Goal: Obtain resource: Download file/media

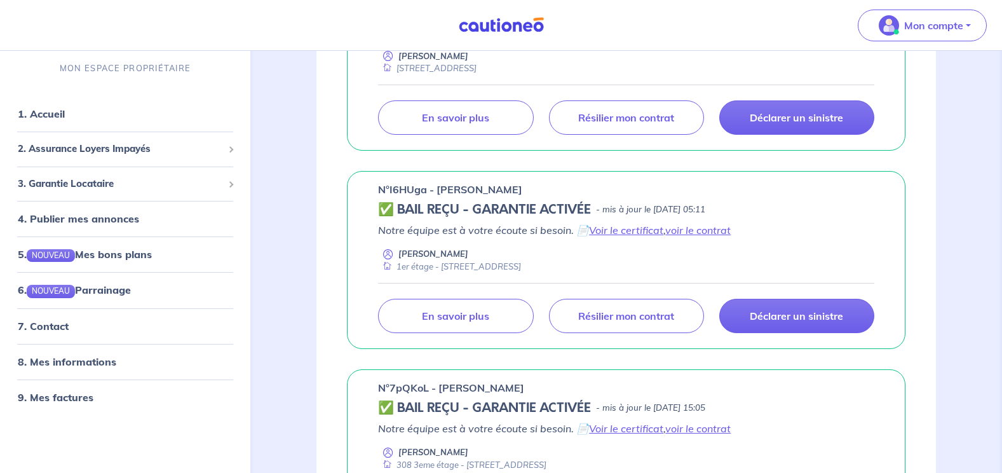
scroll to position [318, 0]
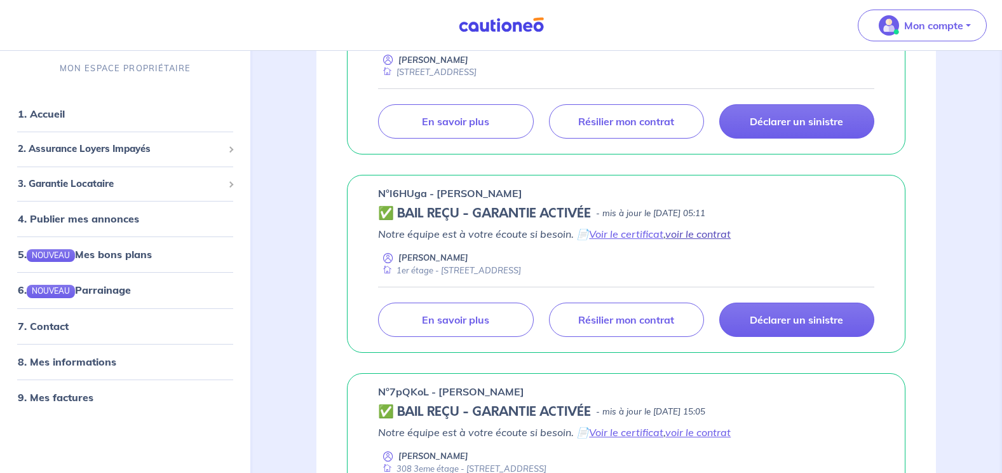
click at [700, 227] on link "voir le contrat" at bounding box center [697, 233] width 65 height 13
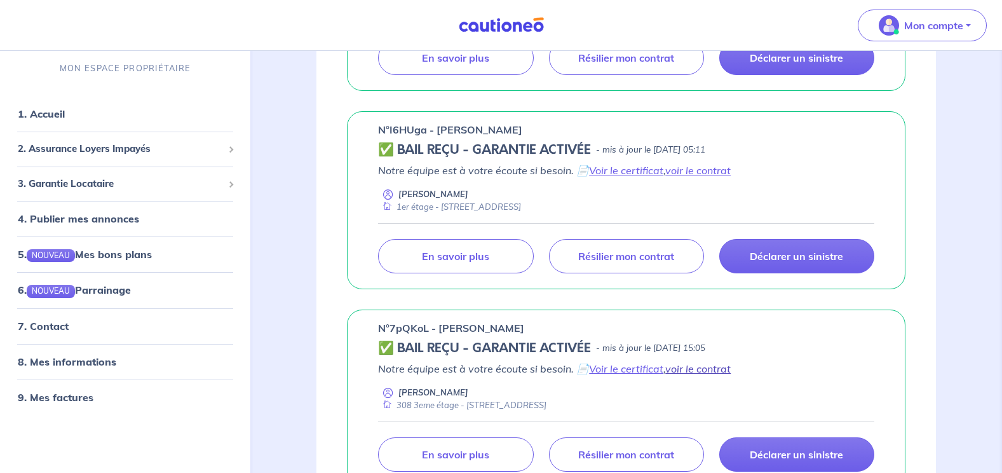
click at [719, 362] on link "voir le contrat" at bounding box center [697, 368] width 65 height 13
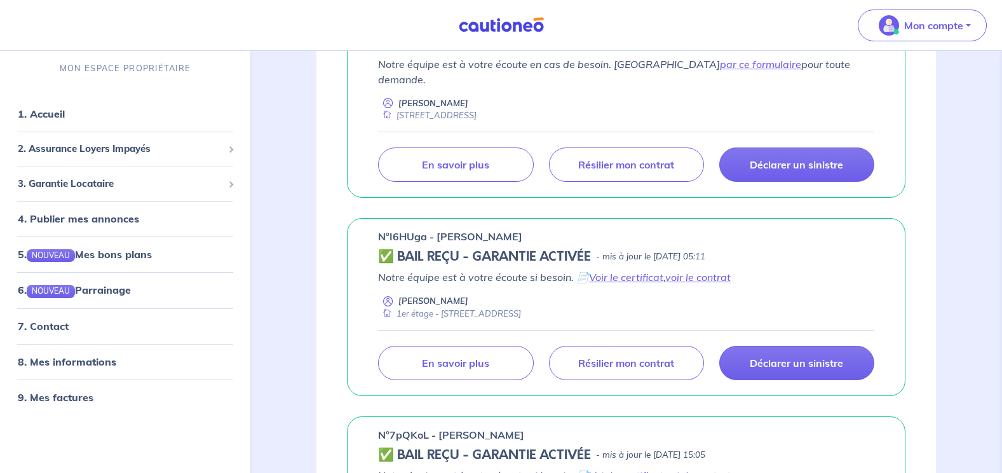
scroll to position [254, 0]
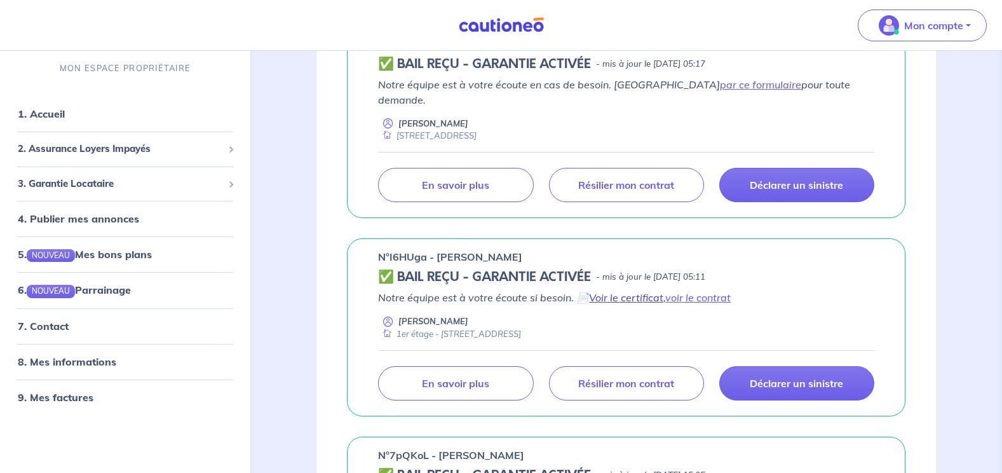
click at [642, 291] on link "Voir le certificat" at bounding box center [626, 297] width 74 height 13
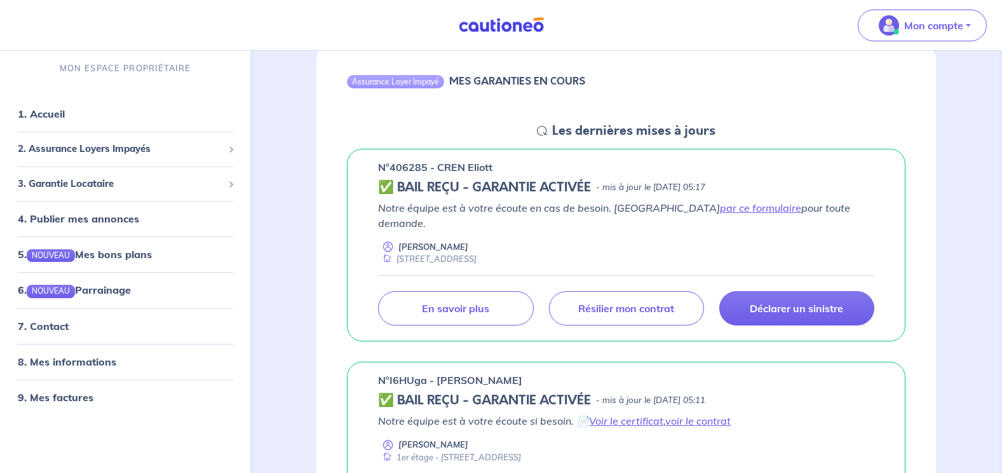
scroll to position [127, 0]
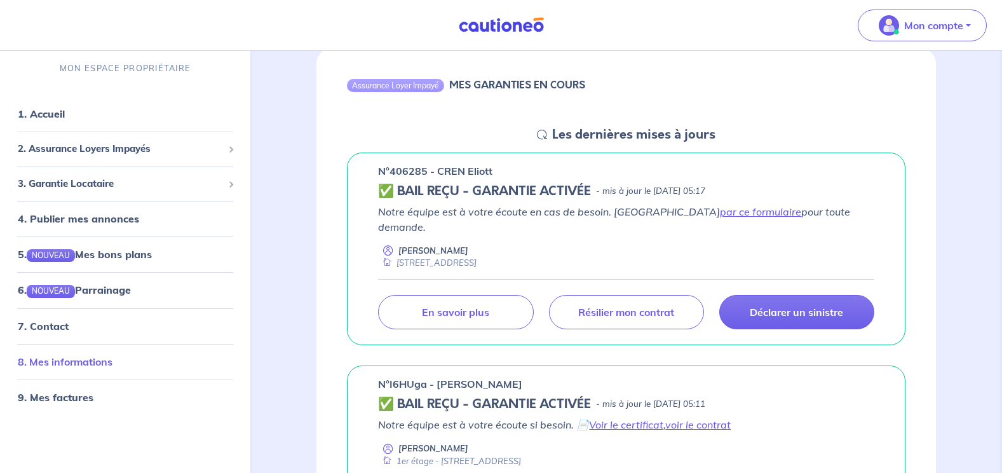
click at [91, 361] on link "8. Mes informations" at bounding box center [65, 361] width 95 height 13
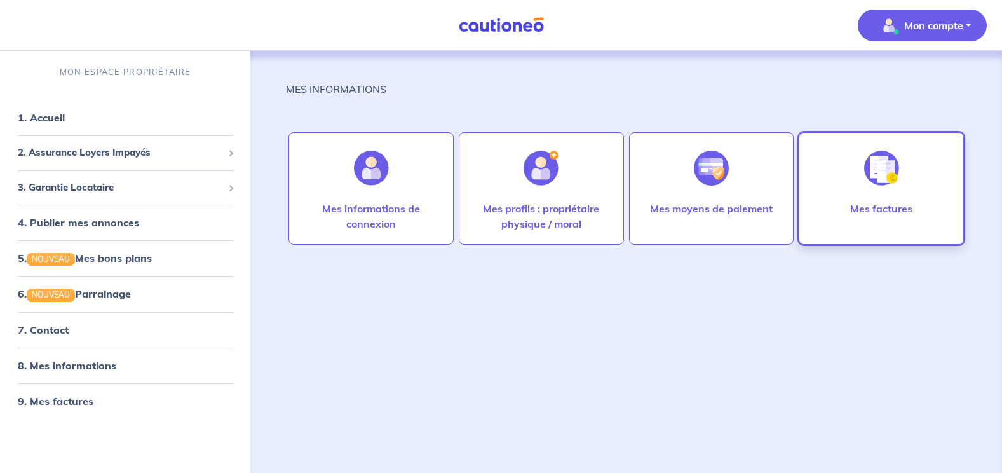
click at [886, 177] on img at bounding box center [881, 168] width 35 height 35
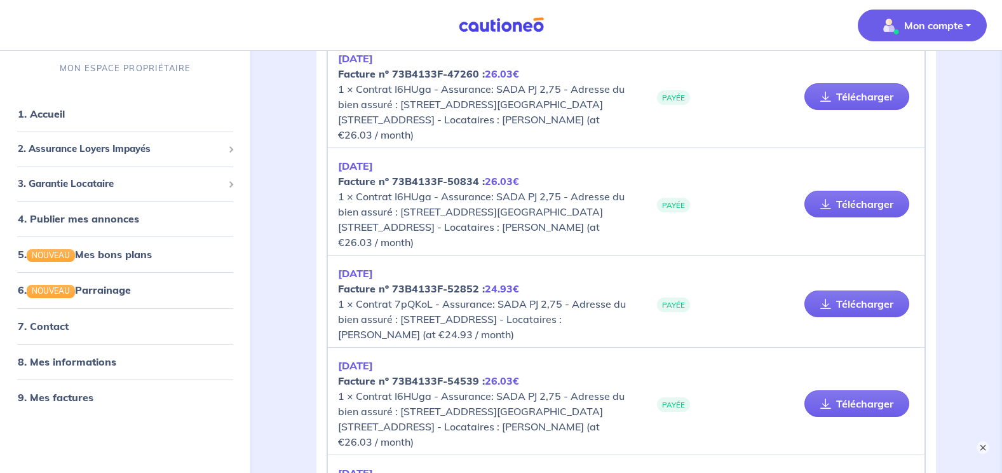
scroll to position [254, 0]
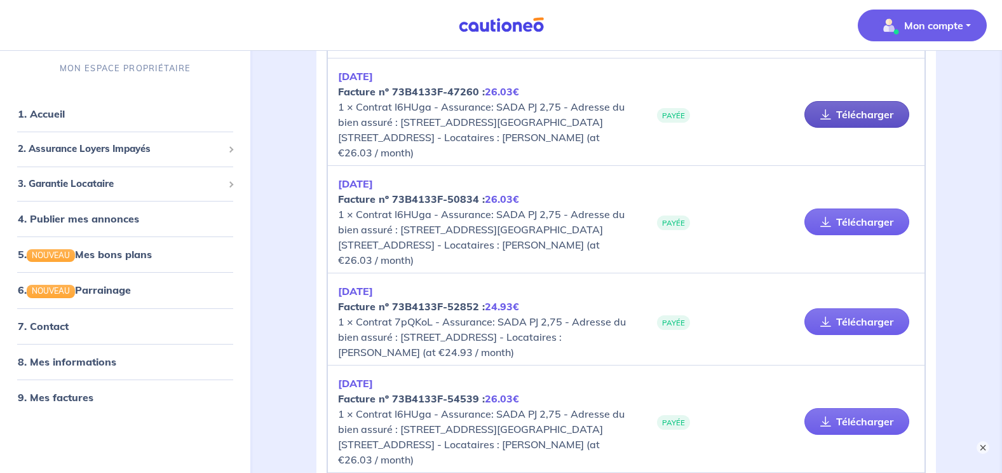
click at [853, 117] on link "Télécharger" at bounding box center [856, 114] width 105 height 27
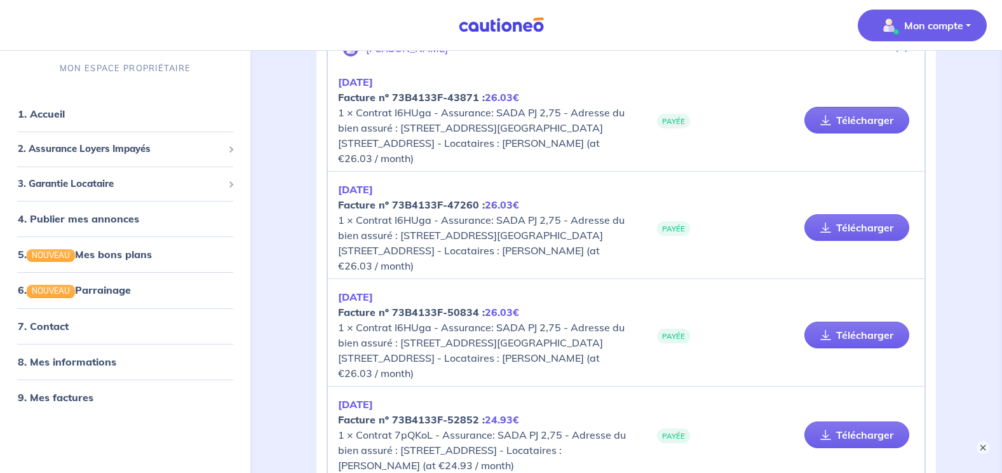
scroll to position [127, 0]
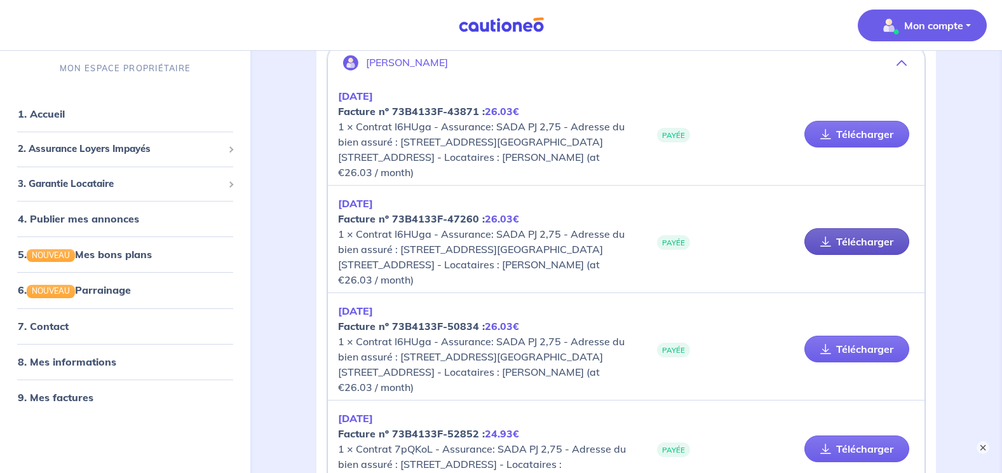
click at [864, 235] on link "Télécharger" at bounding box center [856, 241] width 105 height 27
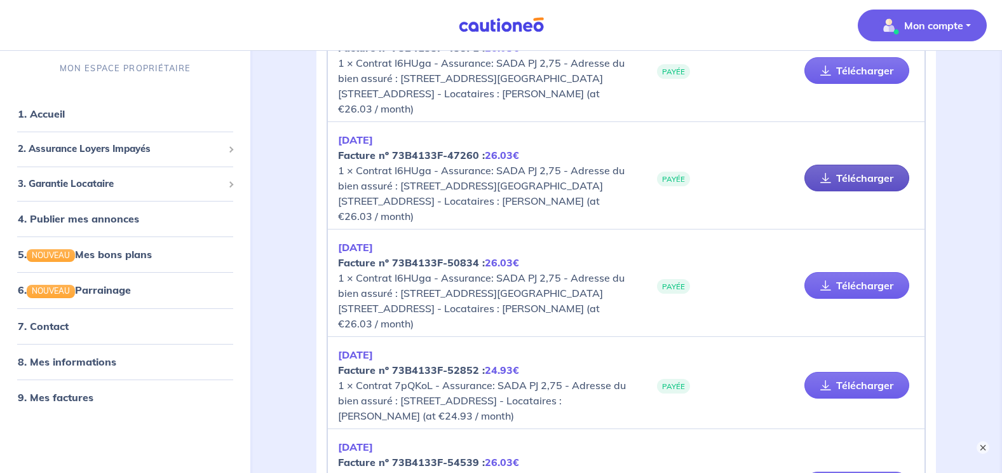
click at [852, 184] on link "Télécharger" at bounding box center [856, 178] width 105 height 27
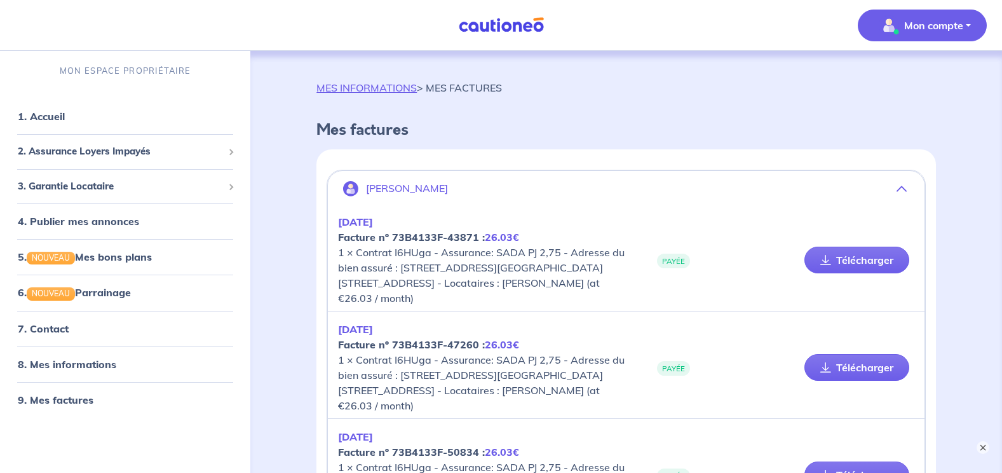
scroll to position [0, 0]
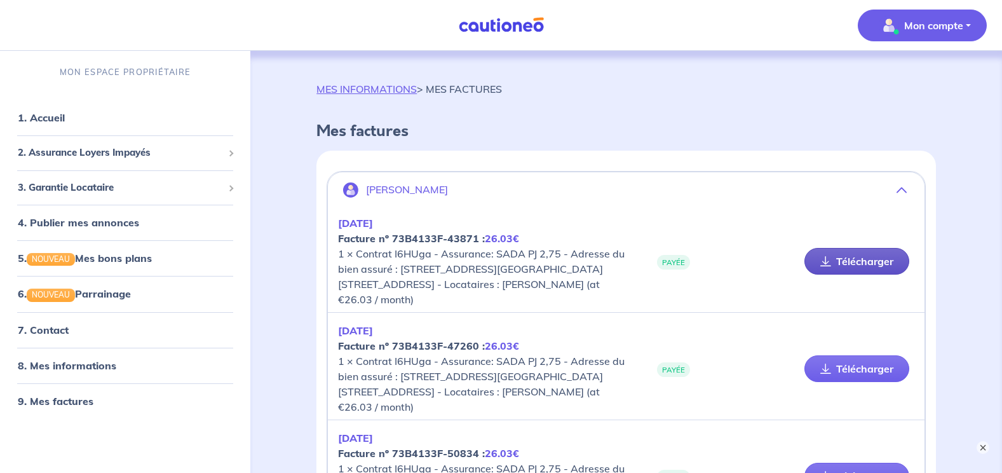
click at [848, 261] on link "Télécharger" at bounding box center [856, 261] width 105 height 27
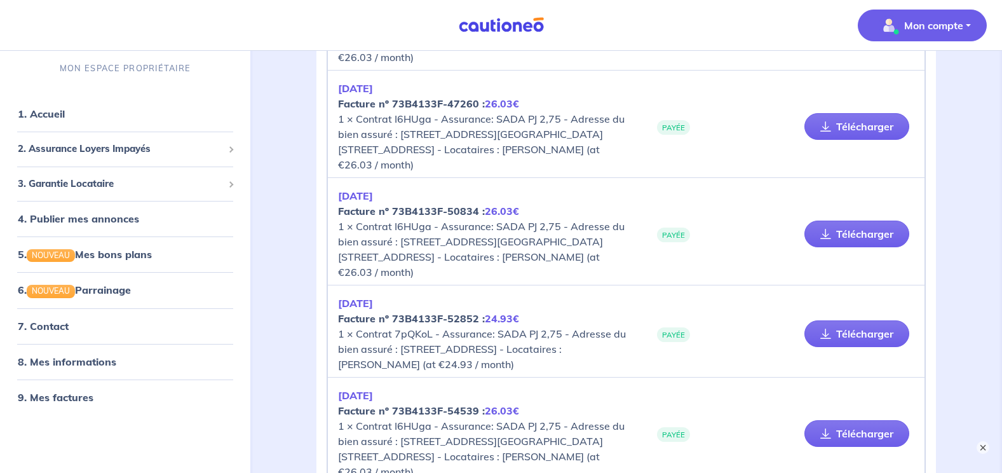
scroll to position [254, 0]
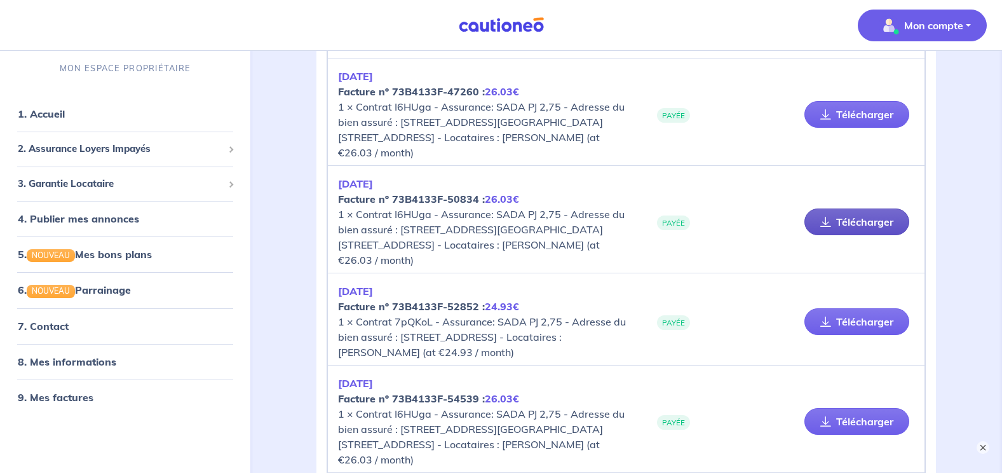
click at [841, 222] on link "Télécharger" at bounding box center [856, 221] width 105 height 27
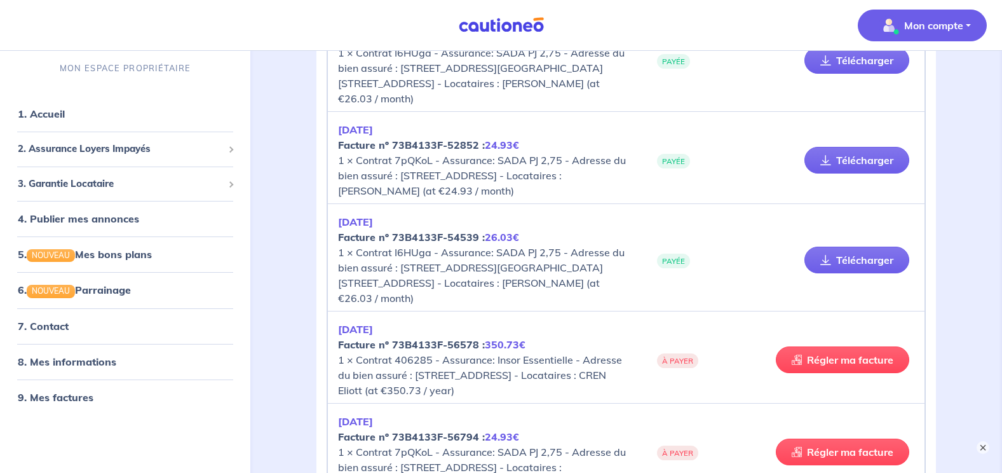
scroll to position [445, 0]
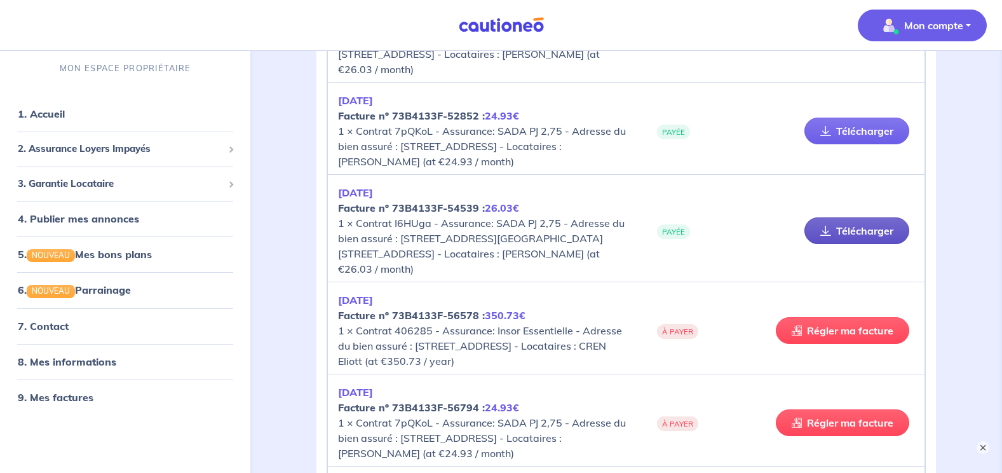
click at [843, 226] on link "Télécharger" at bounding box center [856, 230] width 105 height 27
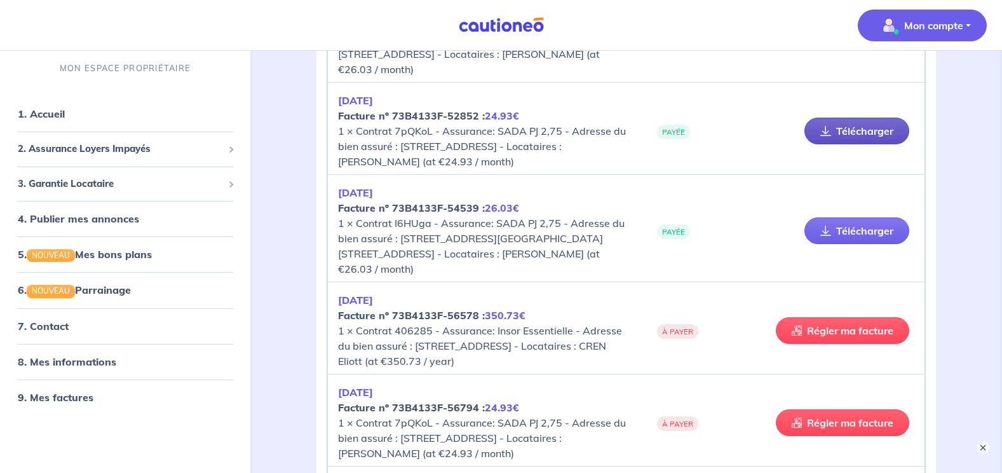
click at [863, 132] on link "Télécharger" at bounding box center [856, 131] width 105 height 27
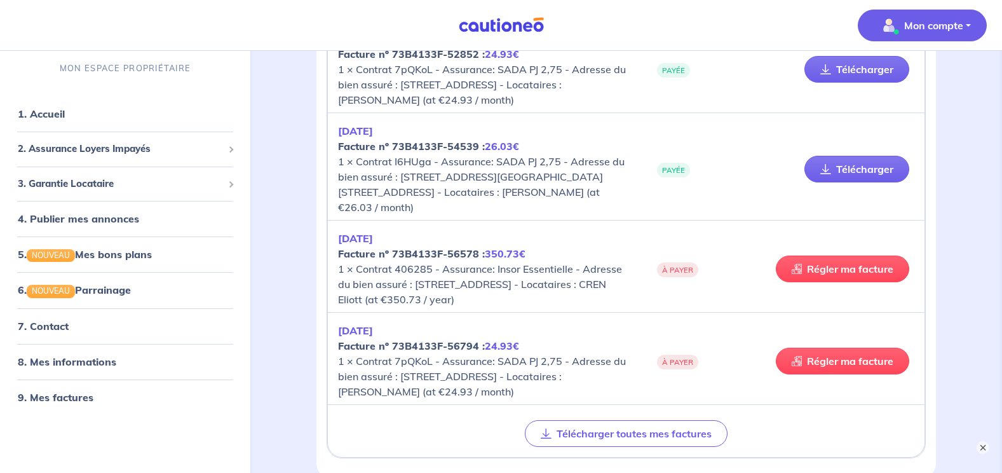
scroll to position [508, 0]
